Goal: Share content

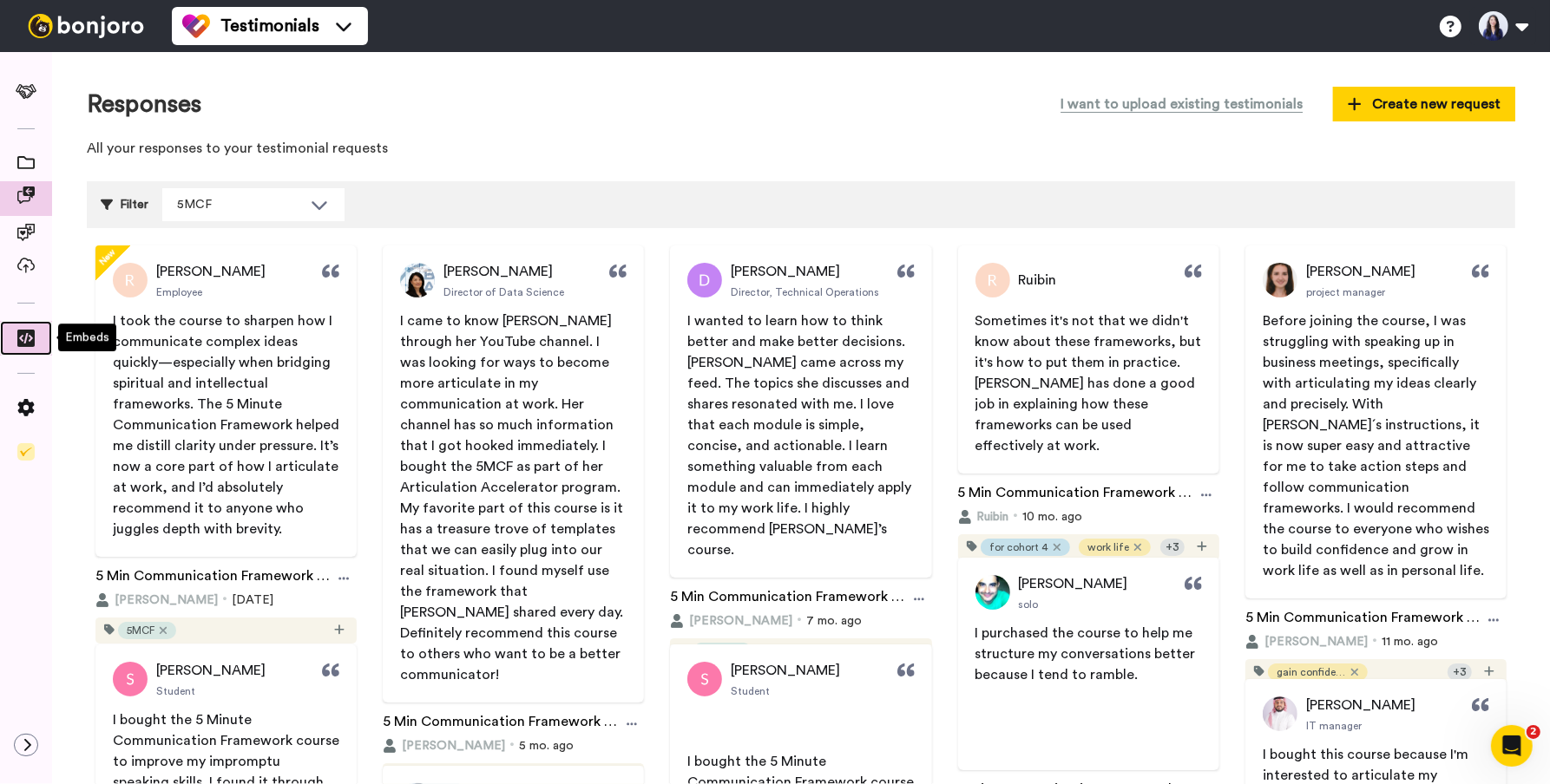
click at [31, 329] on icon at bounding box center [26, 338] width 17 height 17
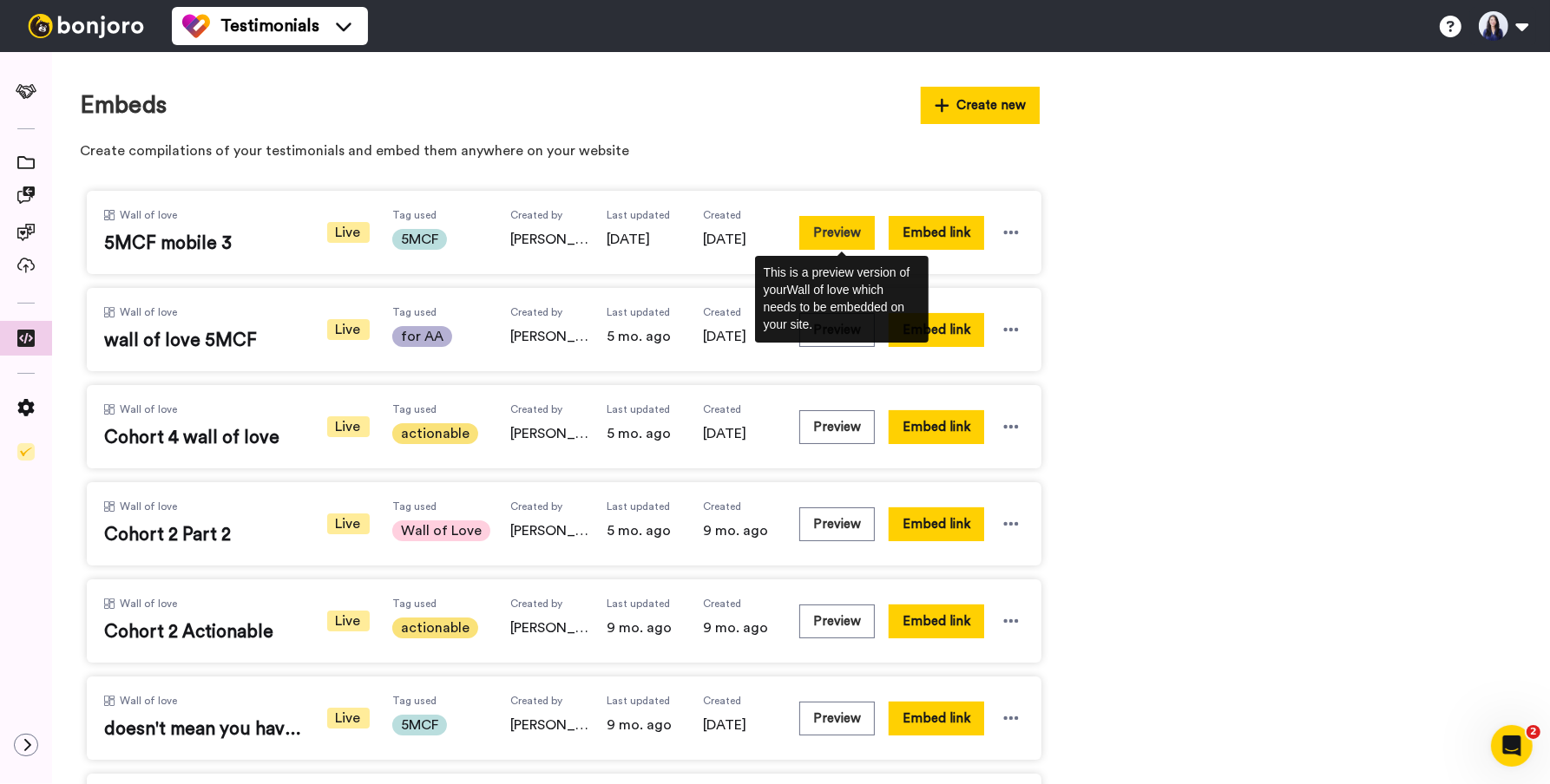
click at [847, 242] on button "Preview" at bounding box center [836, 232] width 76 height 34
